Goal: Transaction & Acquisition: Purchase product/service

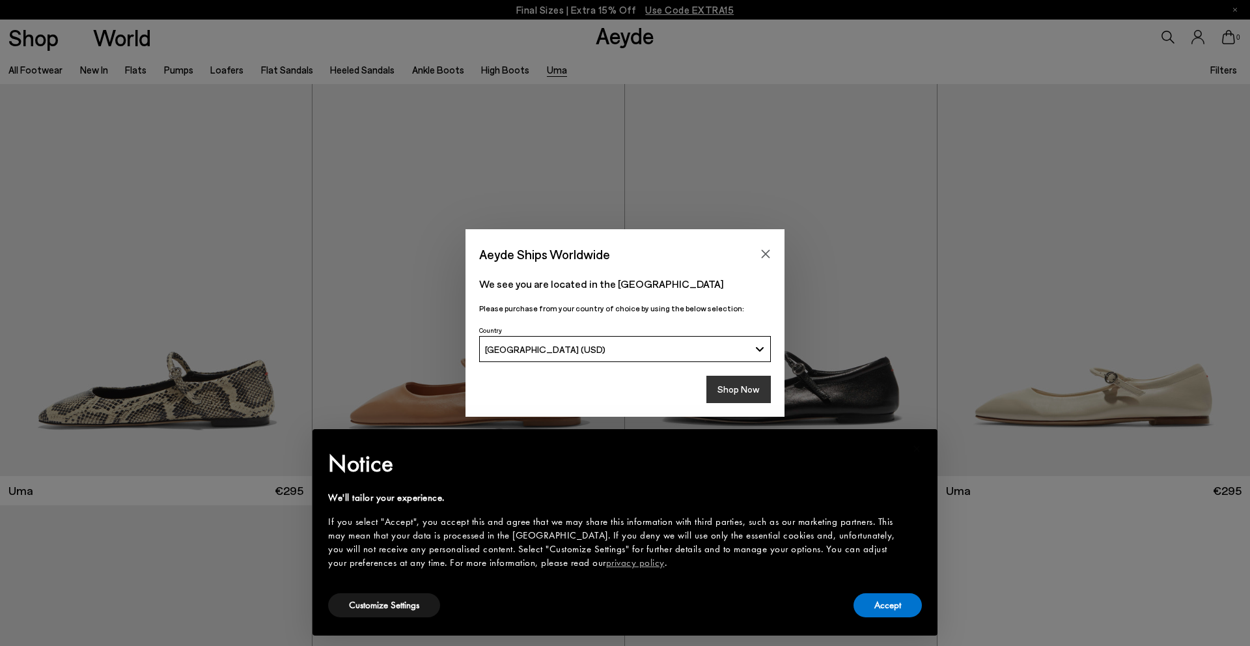
click at [724, 385] on button "Shop Now" at bounding box center [739, 389] width 64 height 27
click at [739, 391] on button "Shop Now" at bounding box center [739, 389] width 64 height 27
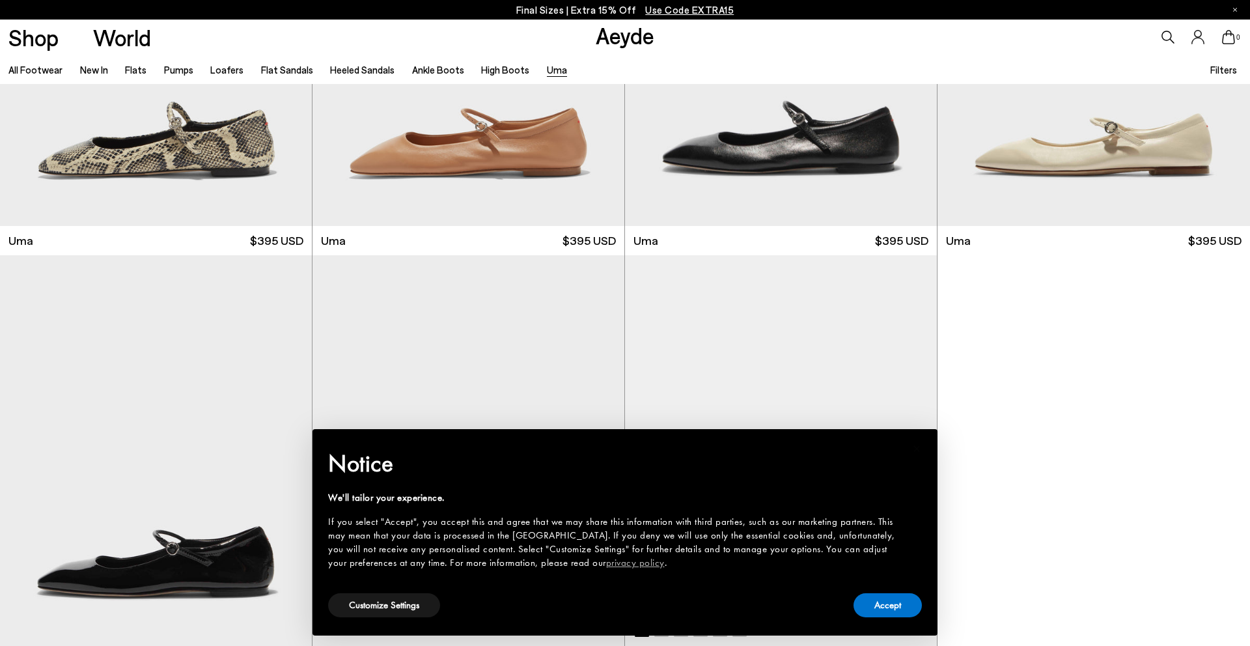
scroll to position [251, 0]
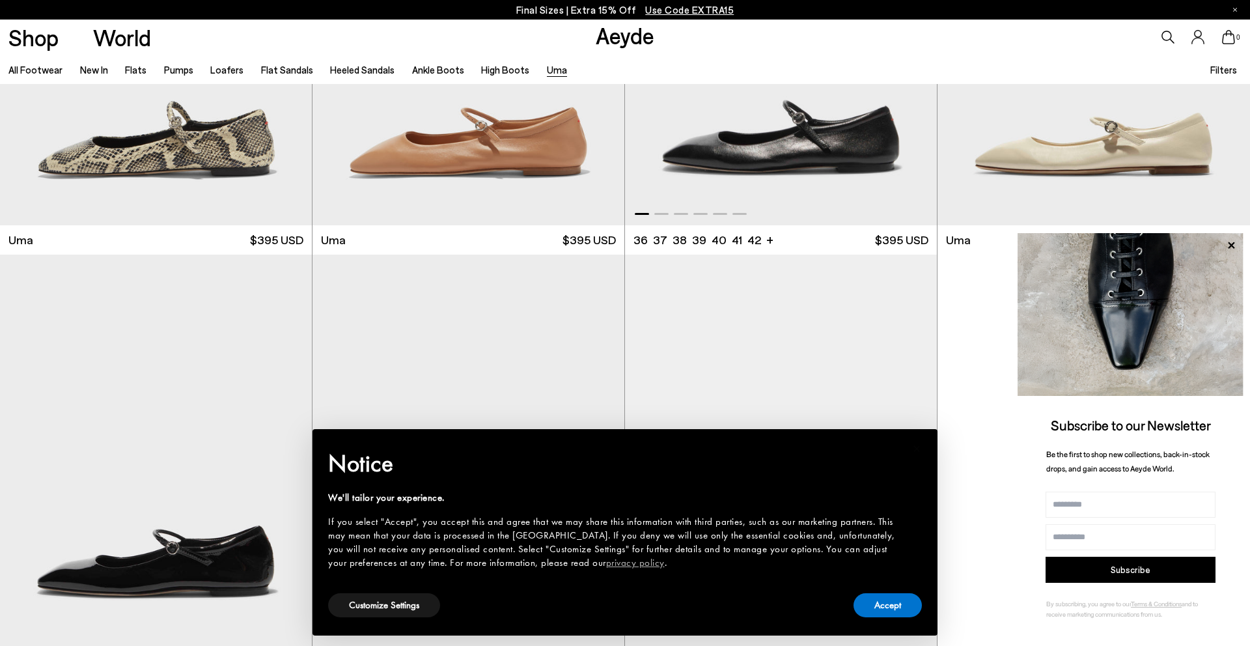
click at [737, 165] on img "1 / 6" at bounding box center [781, 29] width 312 height 392
click at [1232, 250] on icon at bounding box center [1231, 245] width 17 height 17
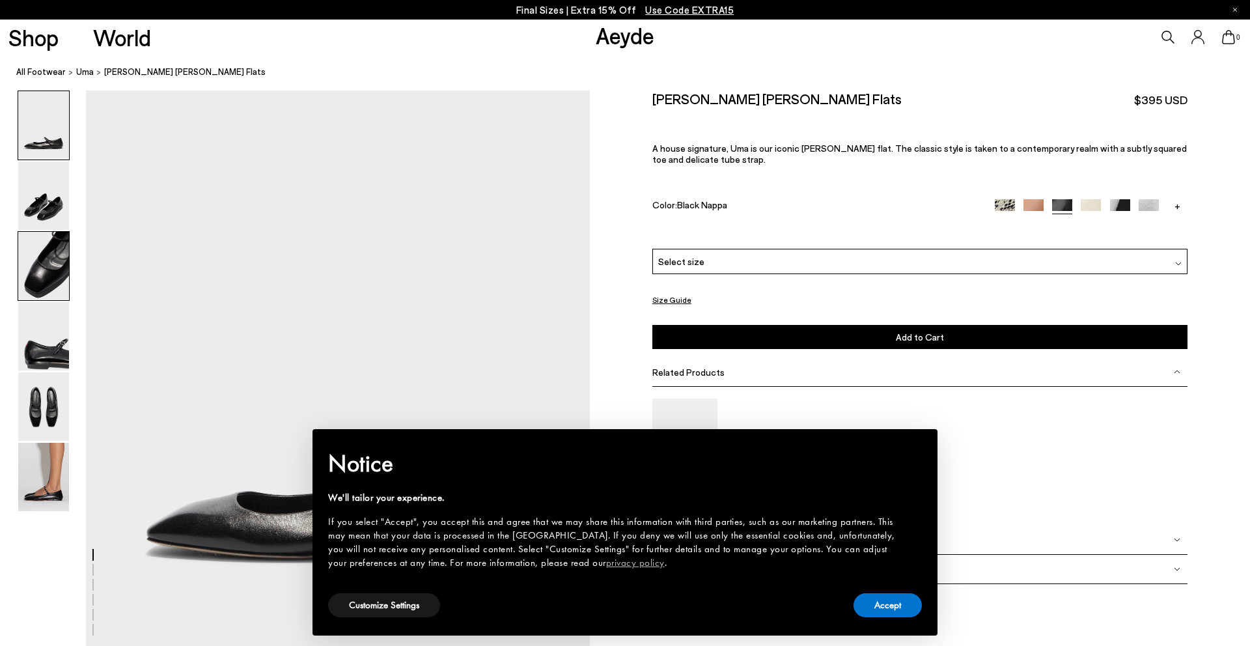
click at [45, 268] on img at bounding box center [43, 266] width 51 height 68
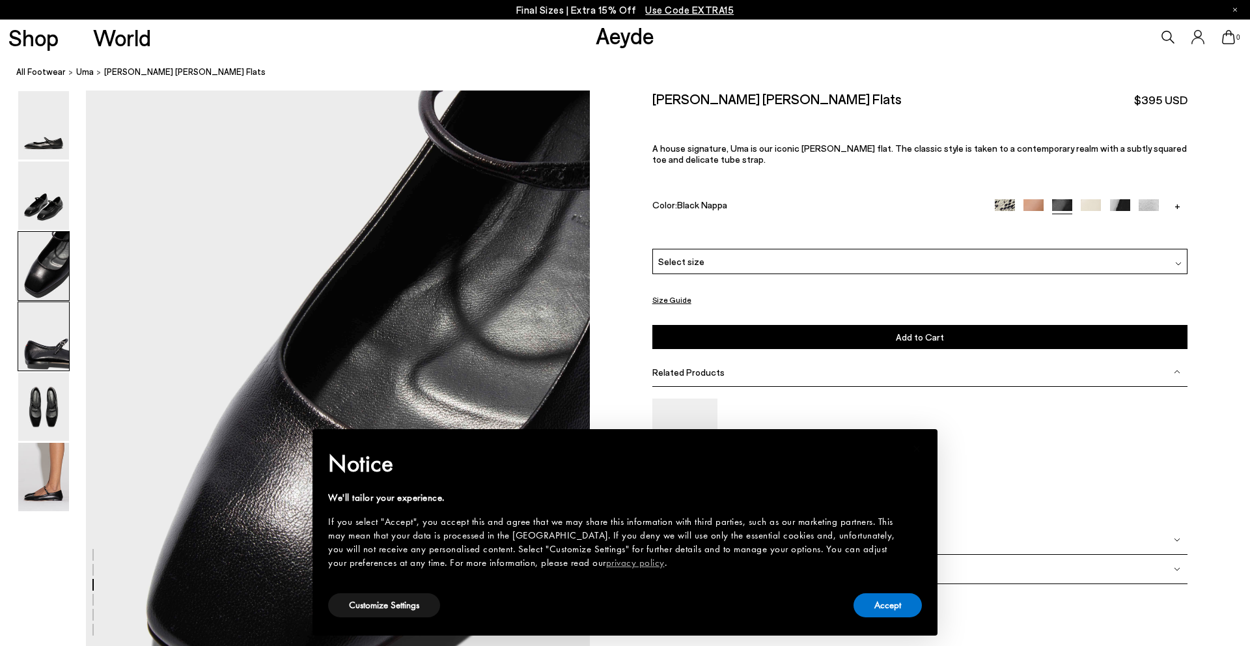
click at [45, 356] on img at bounding box center [43, 336] width 51 height 68
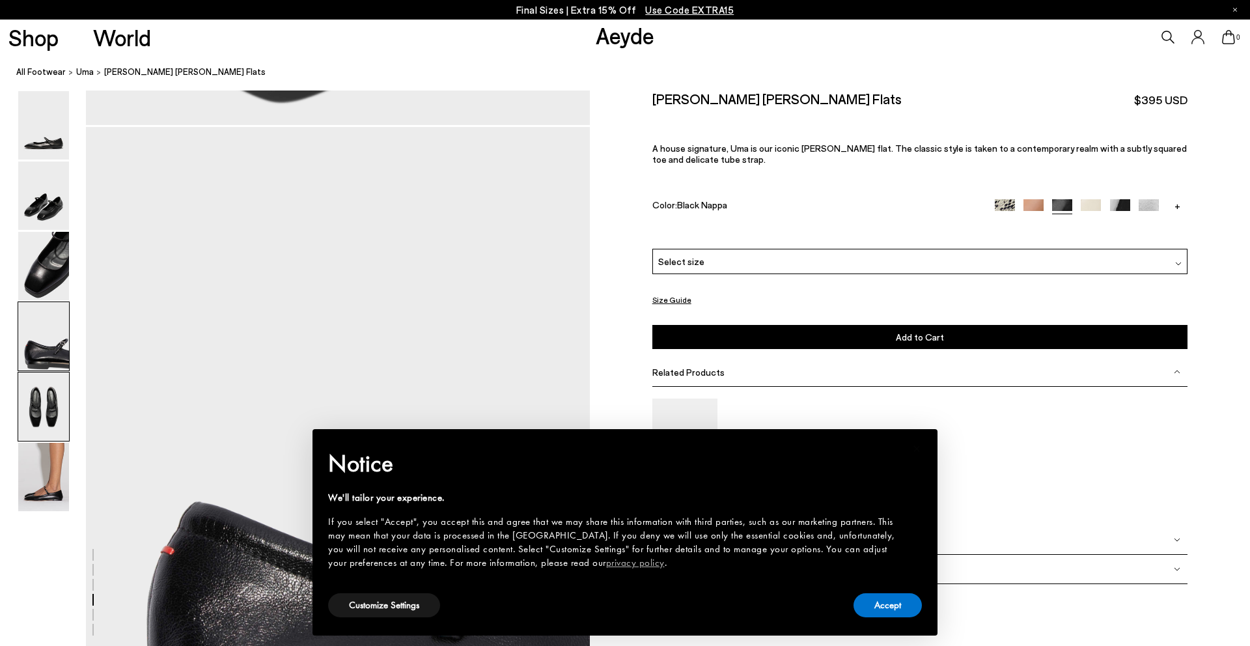
scroll to position [1906, 0]
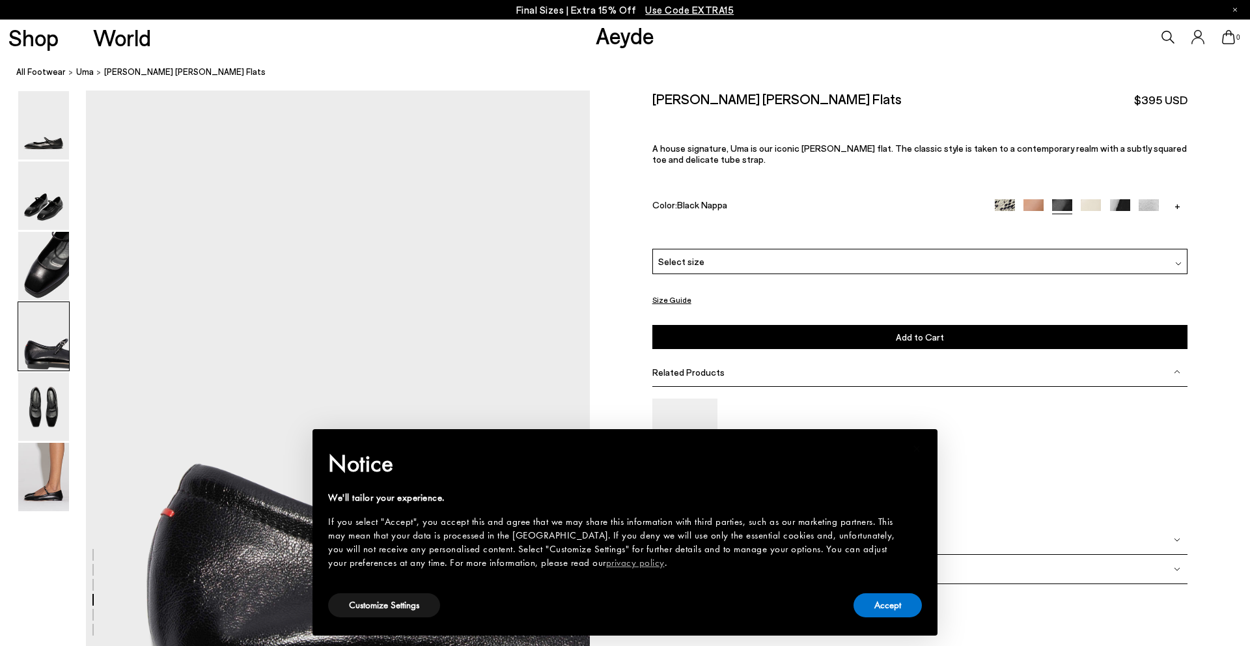
click at [688, 255] on span "Select size" at bounding box center [681, 262] width 46 height 14
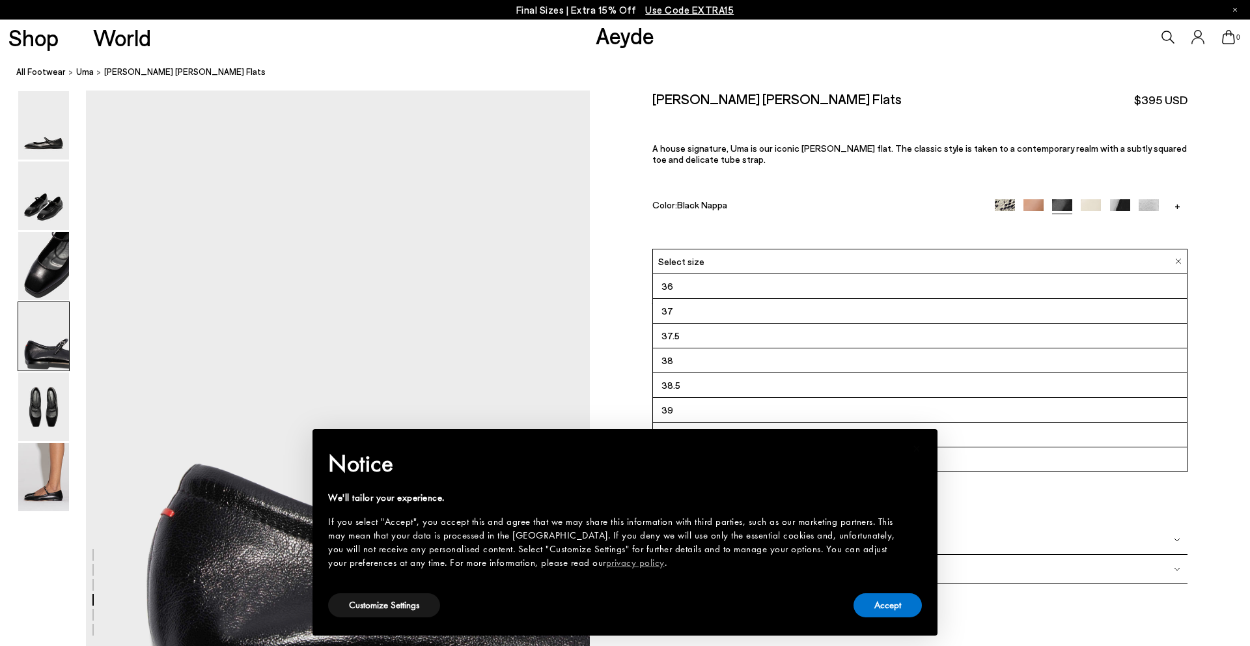
click at [677, 389] on span "38.5" at bounding box center [671, 385] width 19 height 16
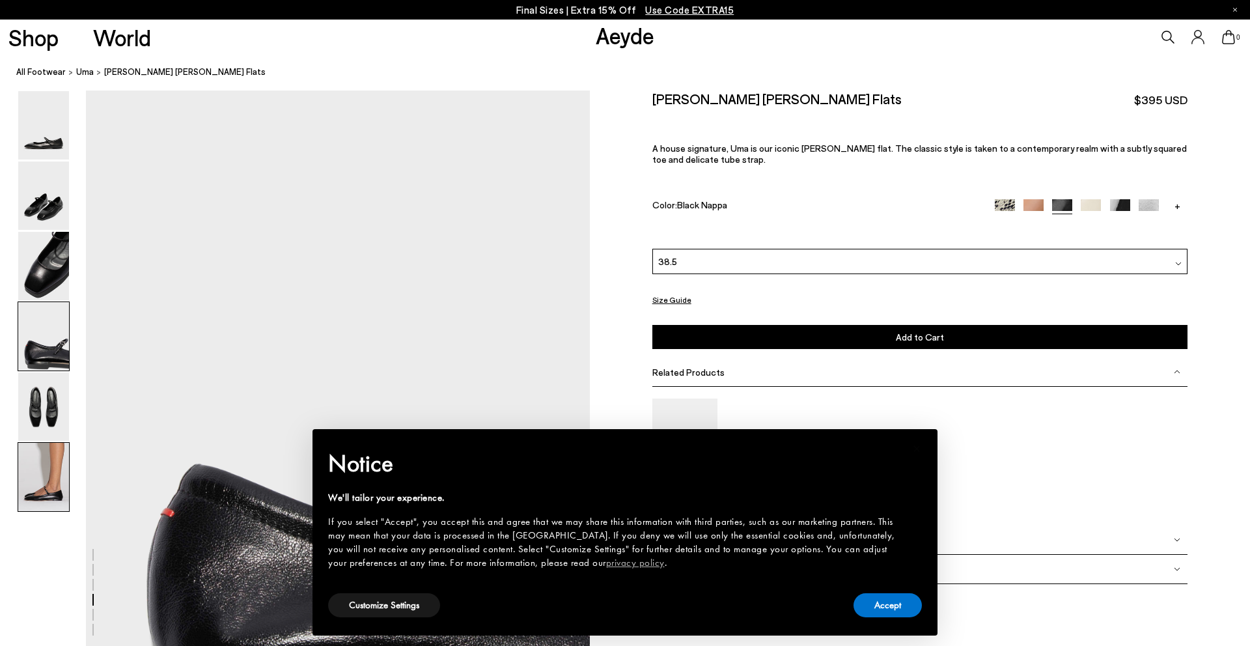
click at [31, 490] on img at bounding box center [43, 477] width 51 height 68
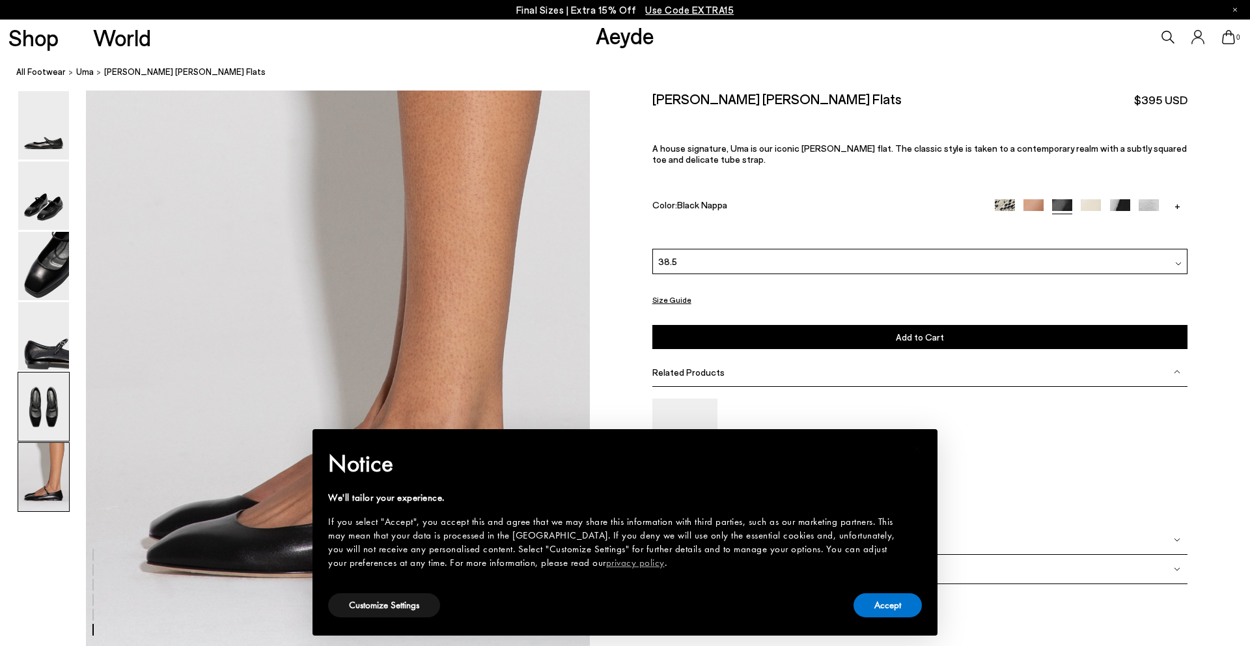
scroll to position [3343, 0]
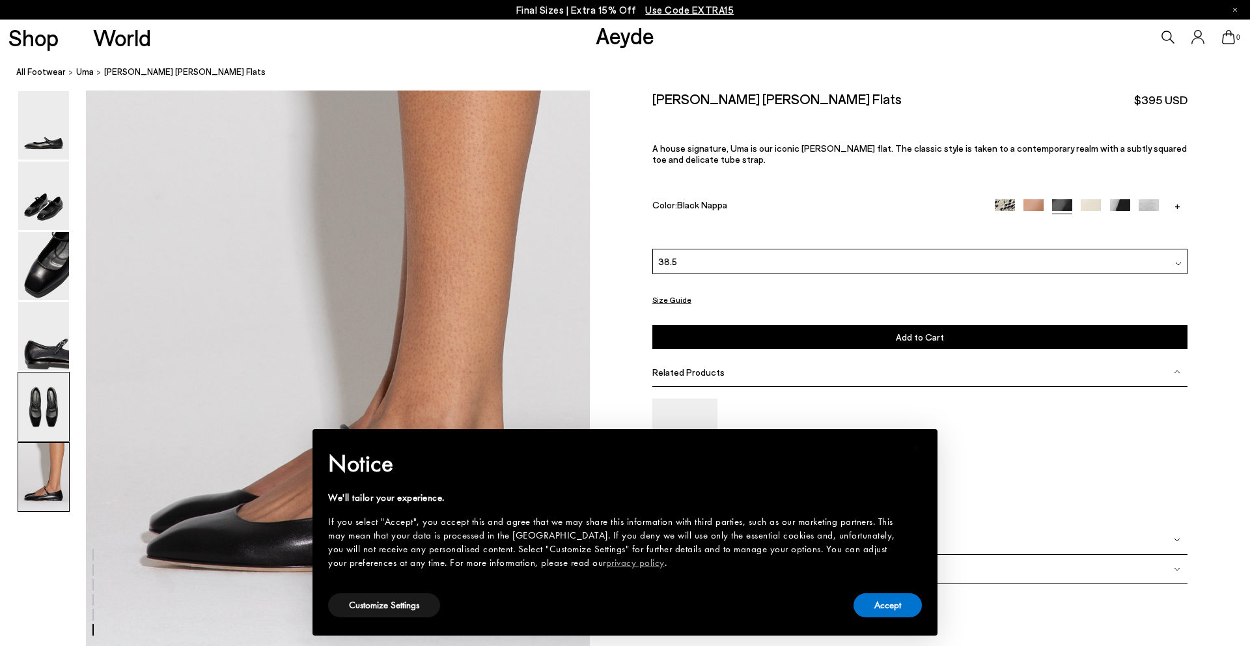
click at [44, 407] on img at bounding box center [43, 407] width 51 height 68
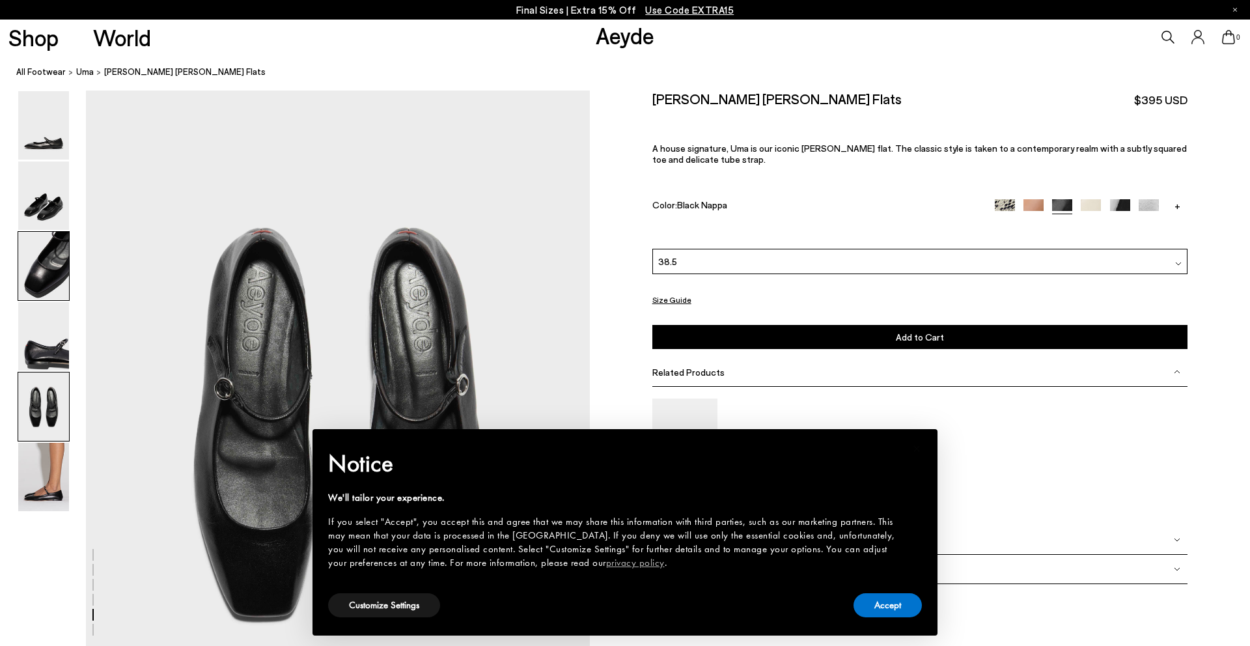
scroll to position [2580, 0]
